Goal: Transaction & Acquisition: Purchase product/service

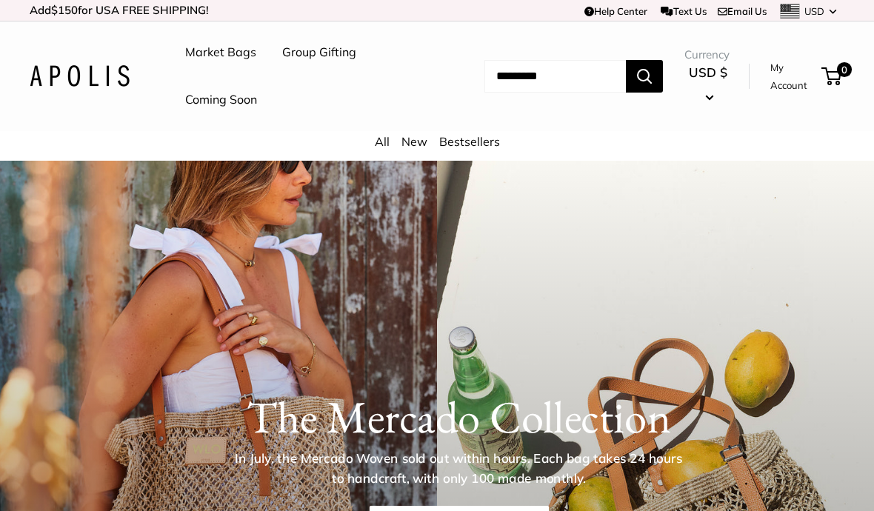
click at [416, 146] on link "New" at bounding box center [415, 141] width 26 height 15
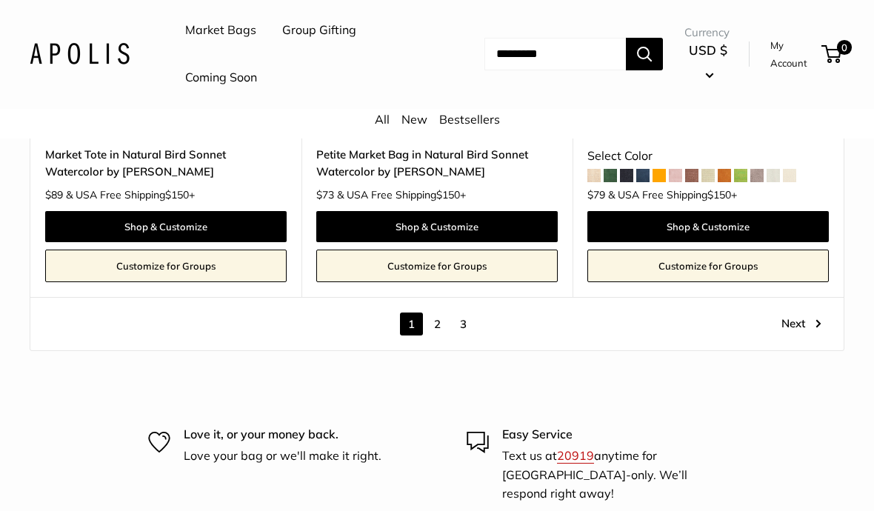
scroll to position [7606, 0]
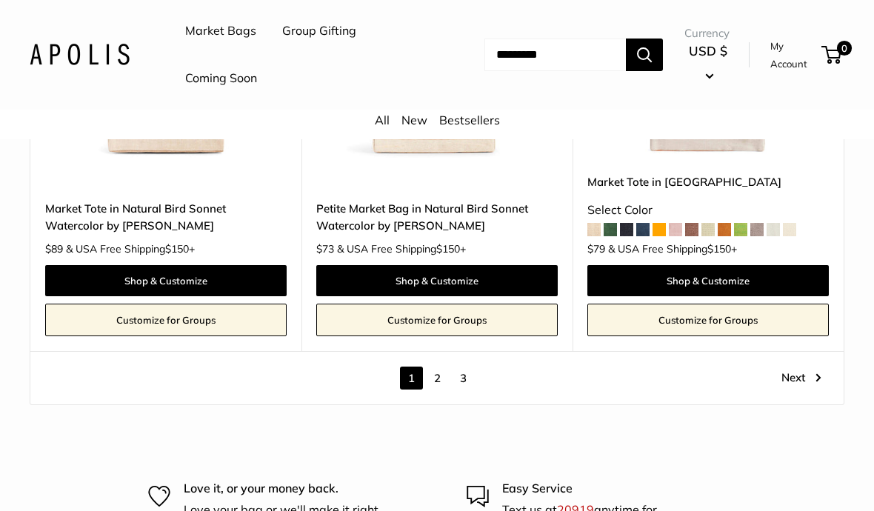
click at [436, 367] on link "2" at bounding box center [437, 378] width 23 height 23
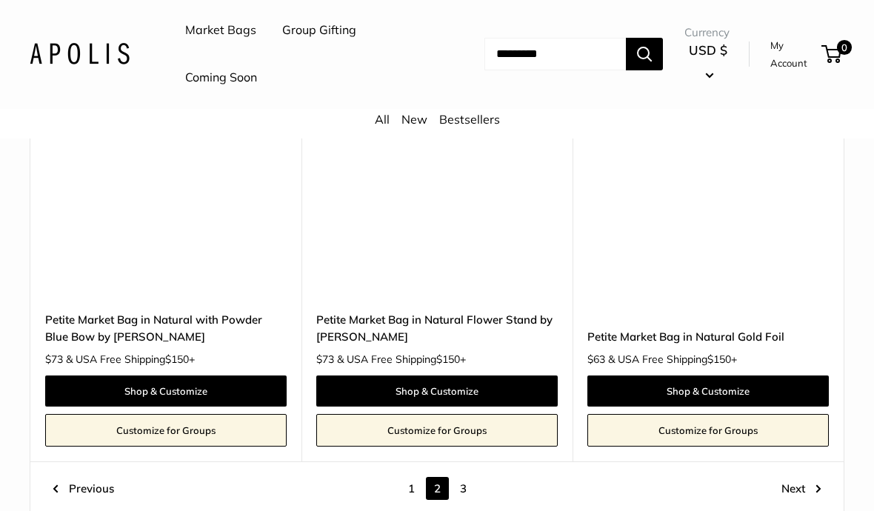
scroll to position [7179, 0]
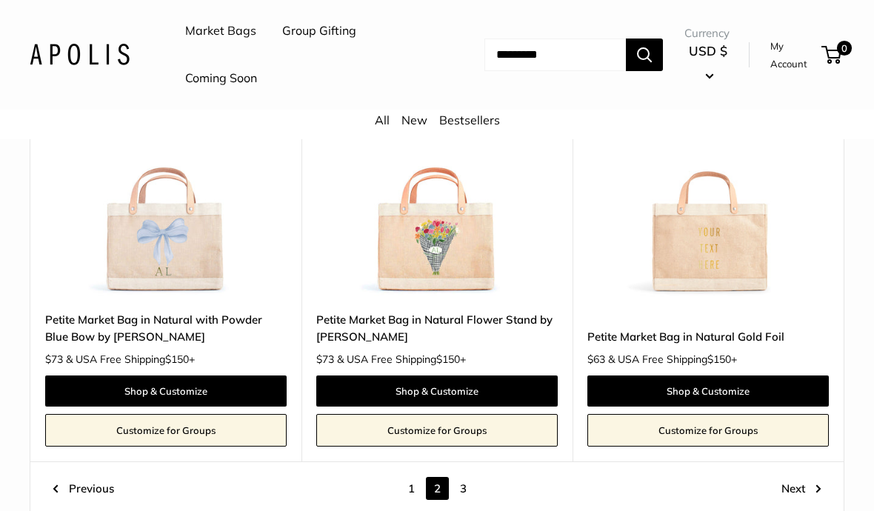
click at [467, 477] on link "3" at bounding box center [463, 488] width 23 height 23
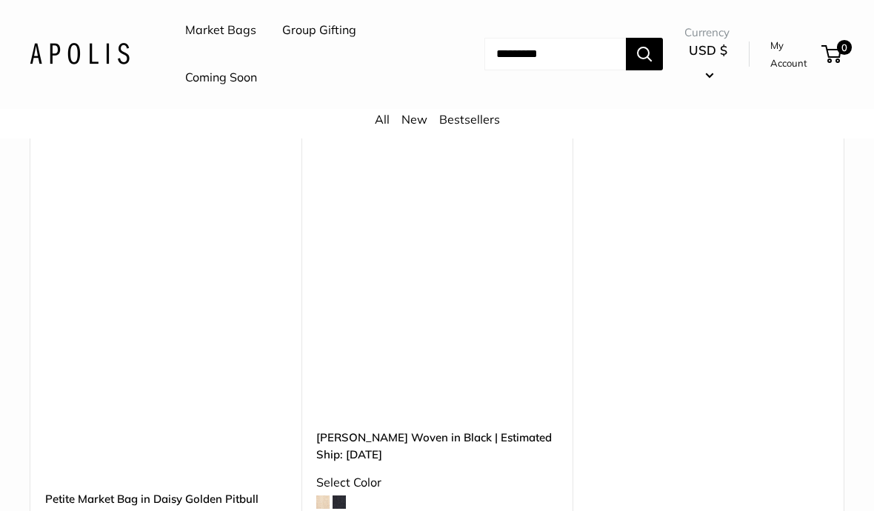
scroll to position [5184, 0]
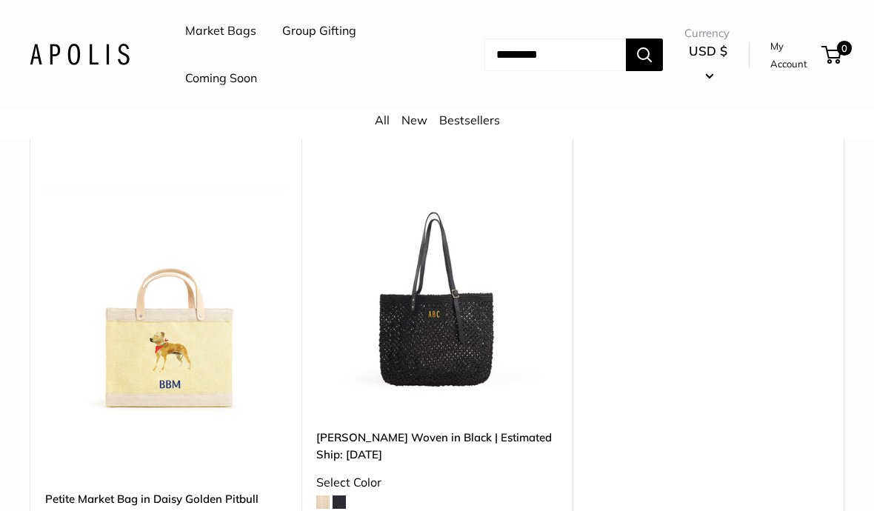
click at [319, 496] on span at bounding box center [322, 502] width 13 height 13
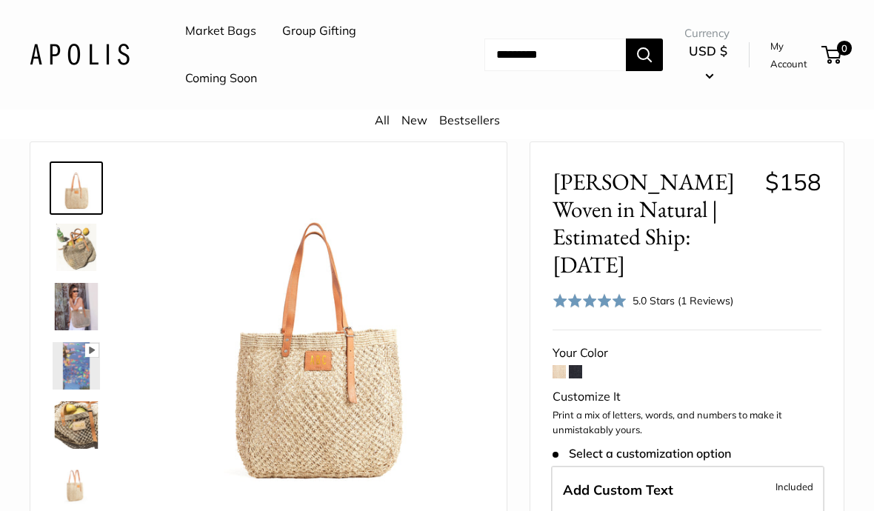
scroll to position [56, 0]
click at [76, 248] on img at bounding box center [76, 246] width 47 height 47
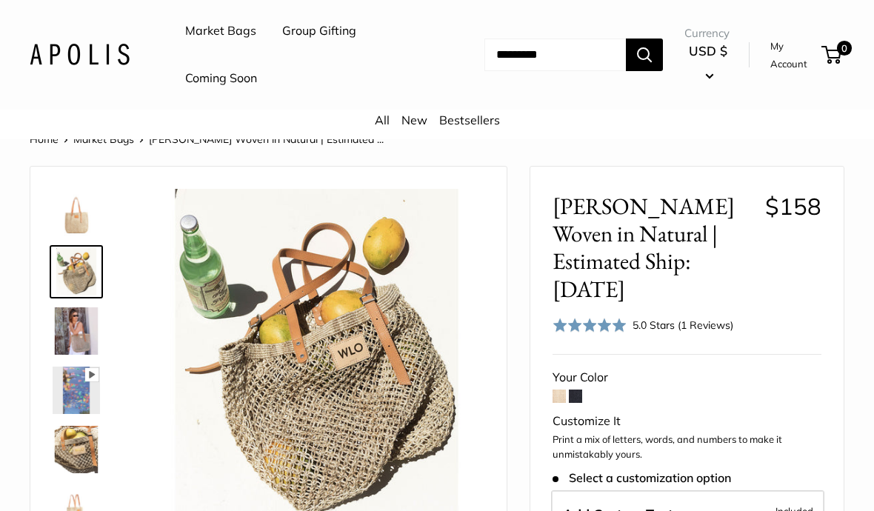
click at [334, 378] on img at bounding box center [317, 357] width 336 height 336
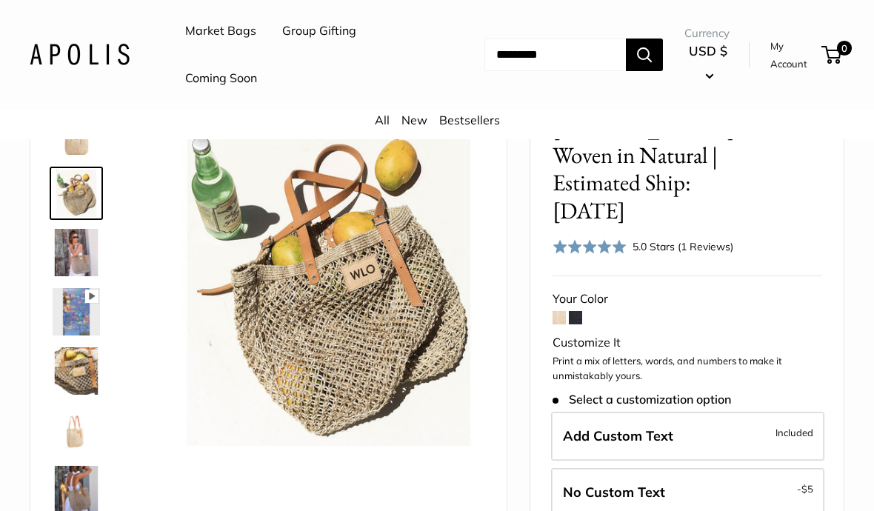
scroll to position [110, 0]
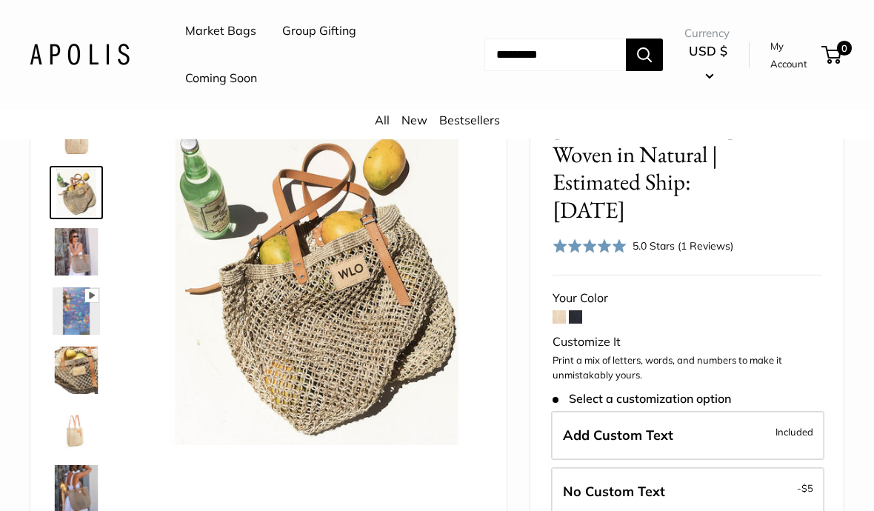
click at [357, 276] on img at bounding box center [317, 278] width 336 height 336
click at [70, 256] on img at bounding box center [76, 251] width 47 height 47
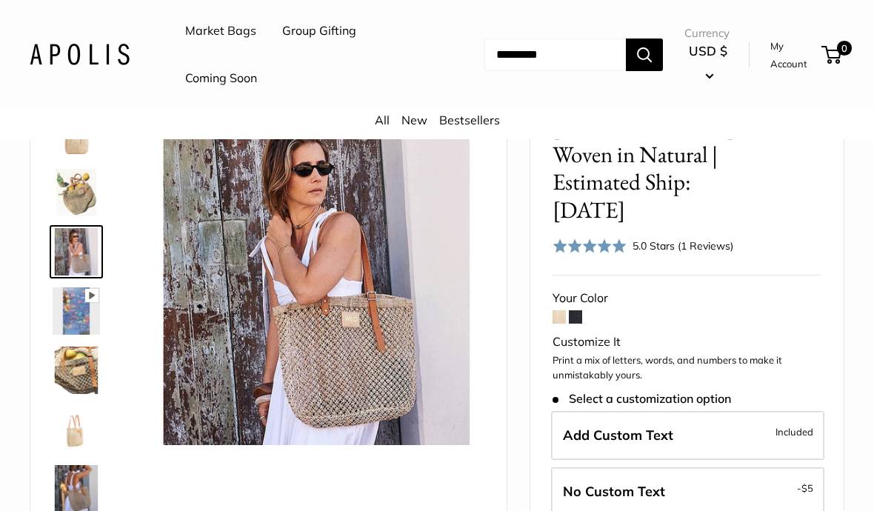
click at [69, 368] on img at bounding box center [76, 370] width 47 height 47
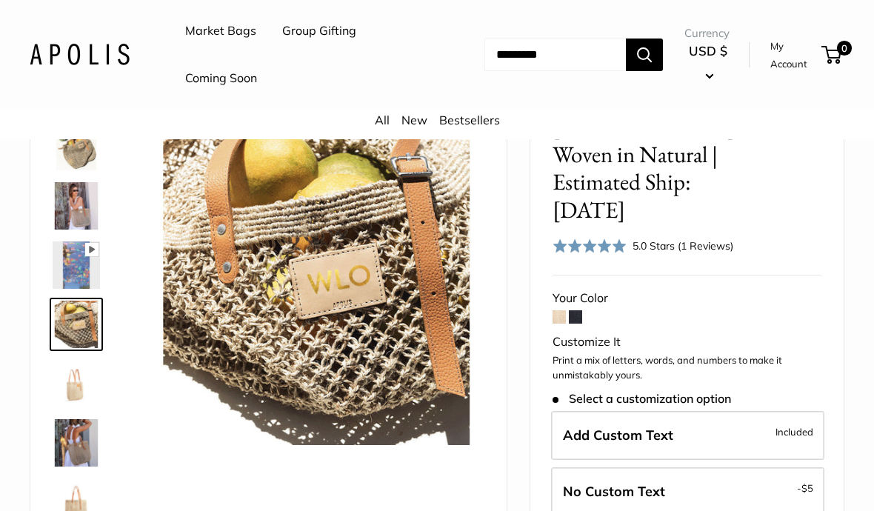
click at [319, 288] on img at bounding box center [317, 278] width 336 height 336
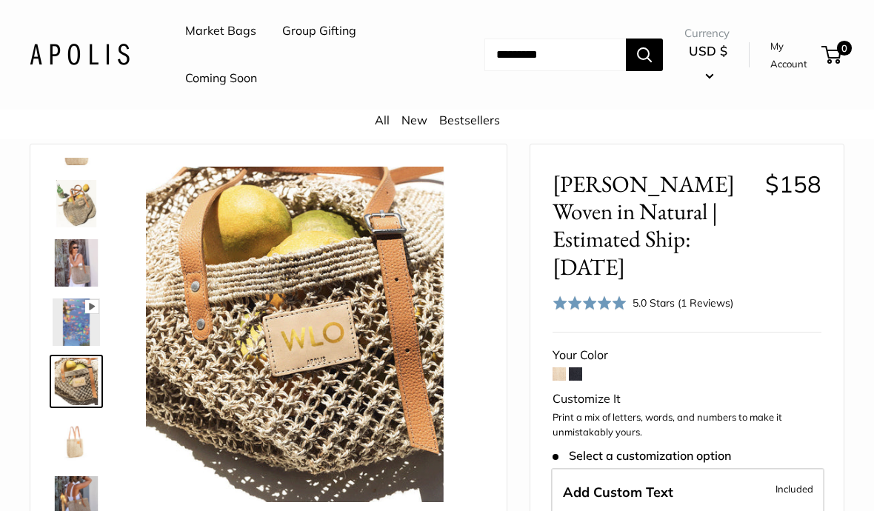
scroll to position [50, 0]
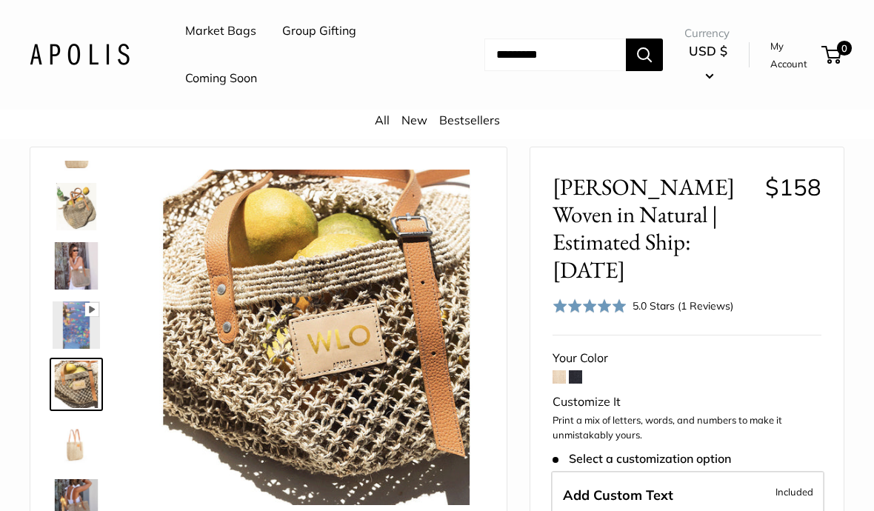
click at [67, 445] on img at bounding box center [76, 443] width 47 height 47
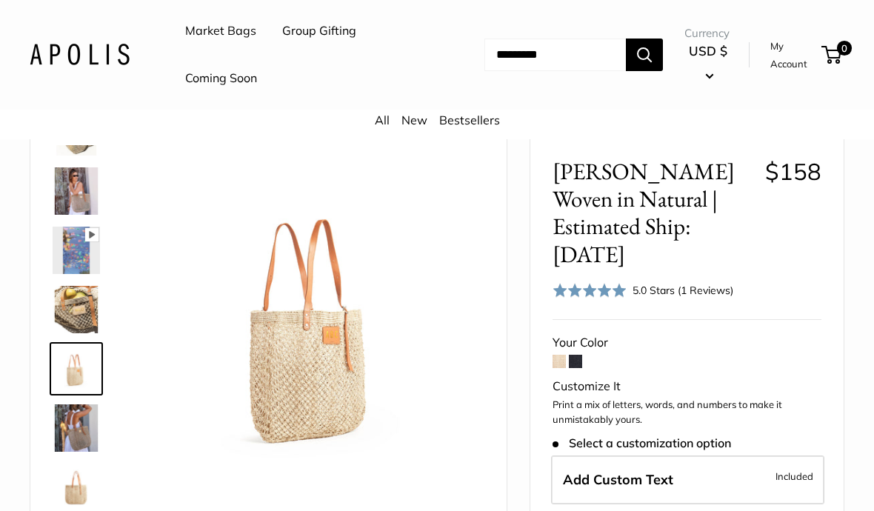
scroll to position [150, 0]
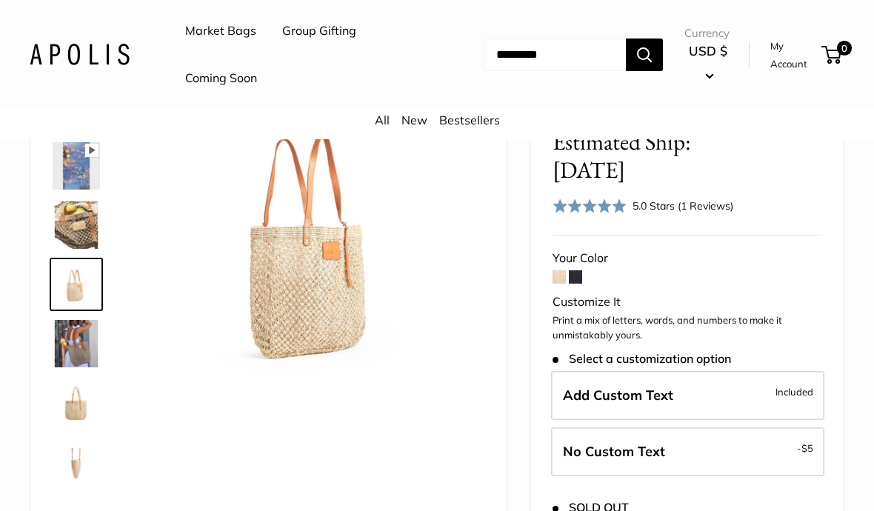
click at [76, 418] on img at bounding box center [76, 402] width 47 height 47
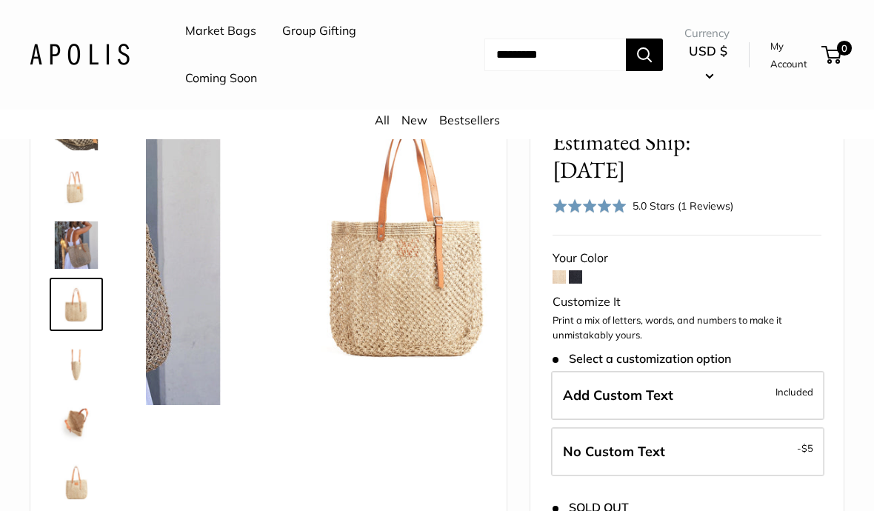
scroll to position [213, 0]
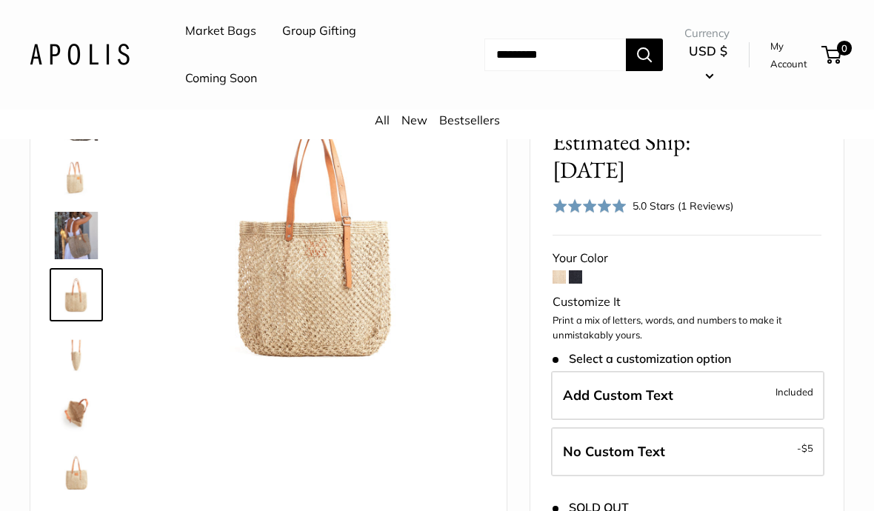
click at [70, 488] on img at bounding box center [76, 472] width 47 height 47
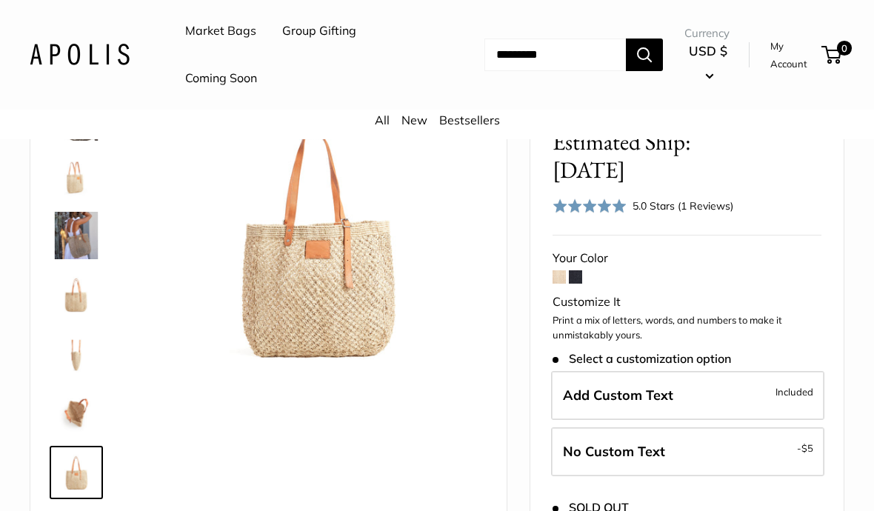
click at [68, 406] on img at bounding box center [76, 413] width 47 height 47
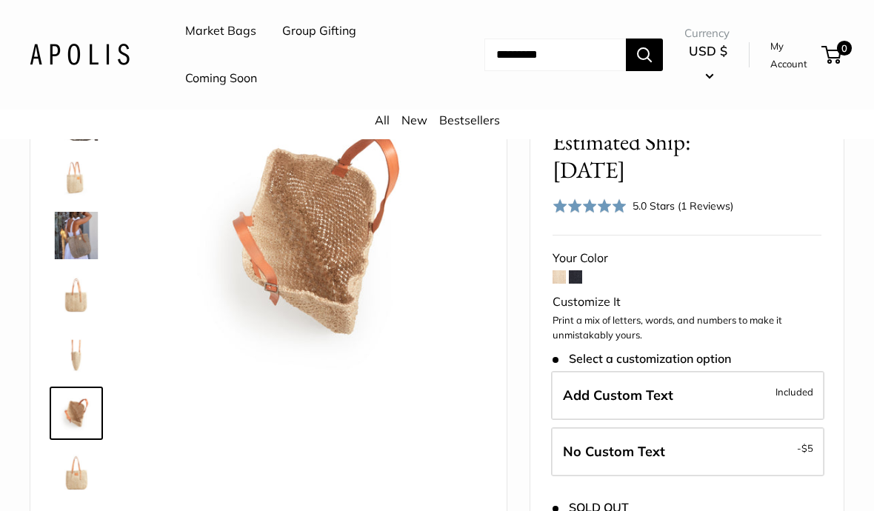
click at [79, 343] on img at bounding box center [76, 353] width 47 height 47
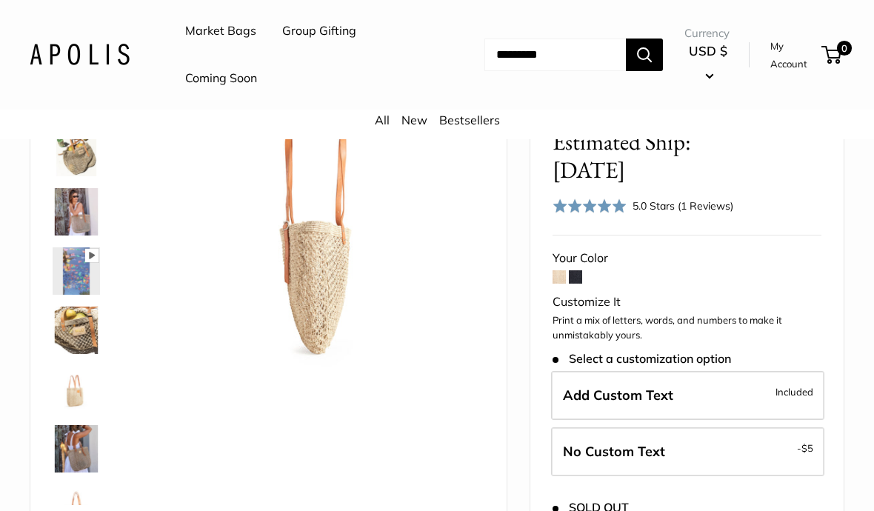
scroll to position [0, 0]
click at [80, 270] on img at bounding box center [76, 270] width 47 height 47
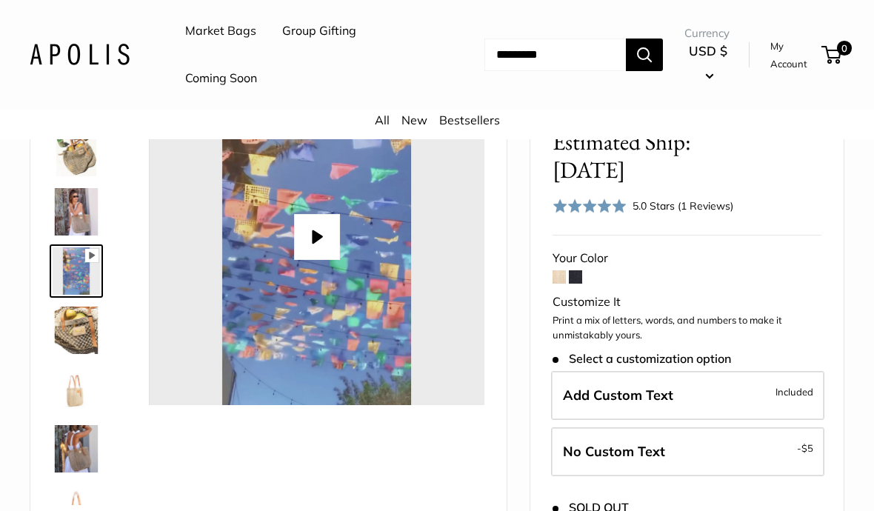
click at [320, 245] on button "Play" at bounding box center [317, 237] width 46 height 46
type input "*"
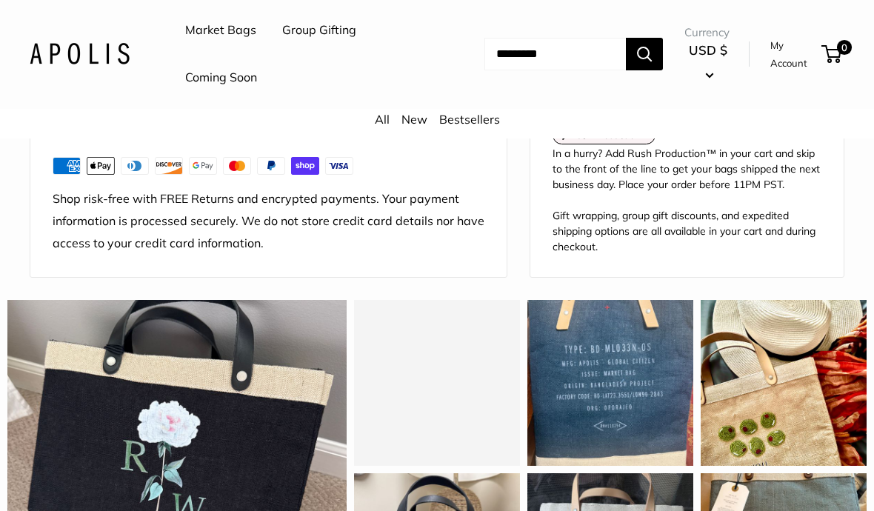
scroll to position [1054, 0]
